Goal: Task Accomplishment & Management: Manage account settings

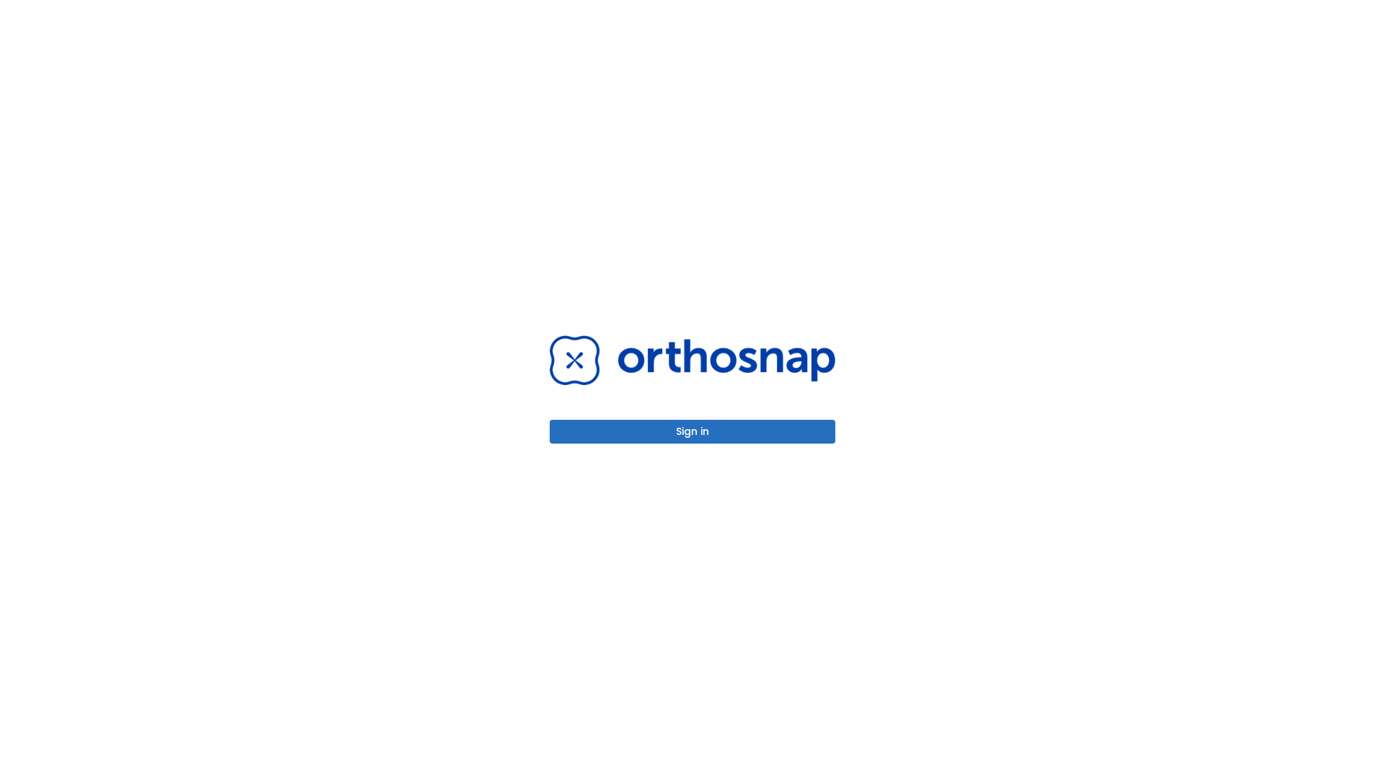
click at [693, 431] on button "Sign in" at bounding box center [693, 432] width 286 height 24
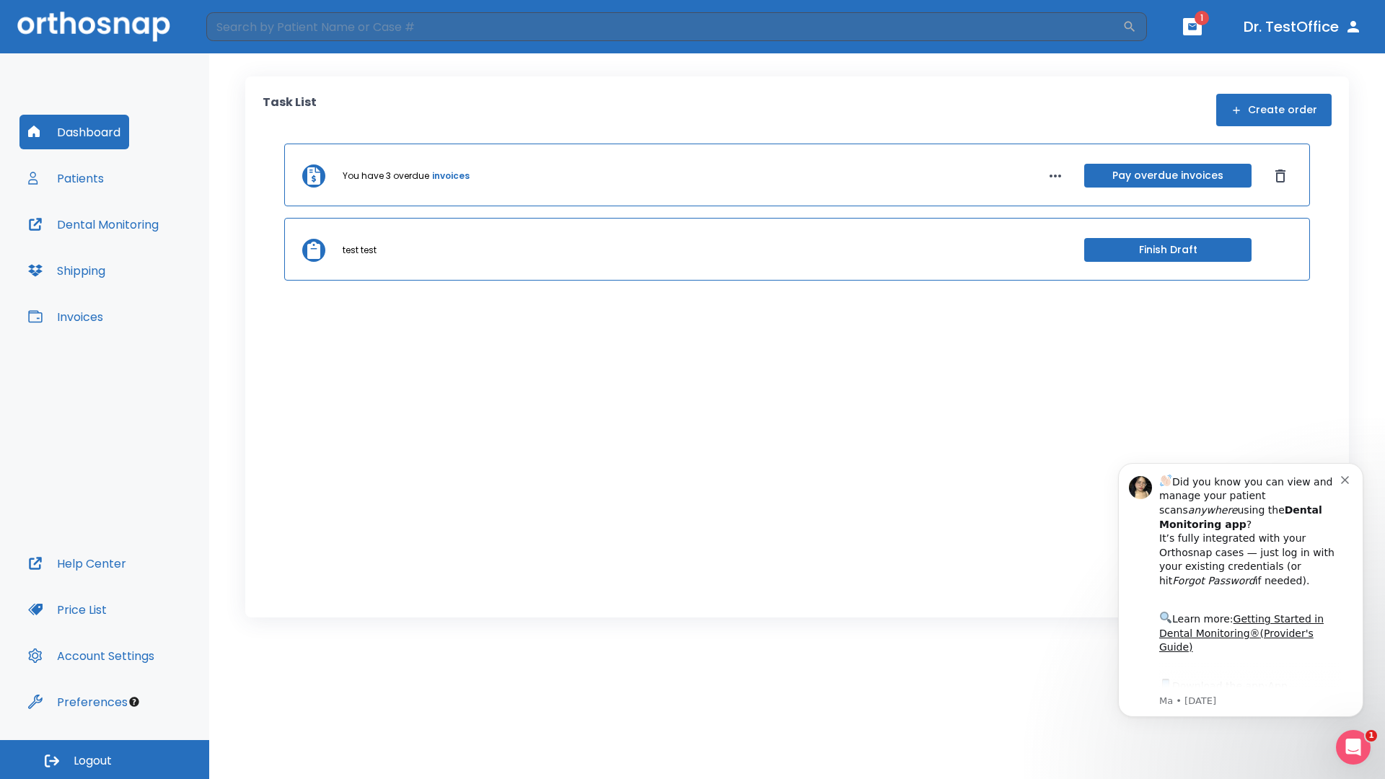
click at [105, 760] on span "Logout" at bounding box center [93, 761] width 38 height 16
